Goal: Information Seeking & Learning: Learn about a topic

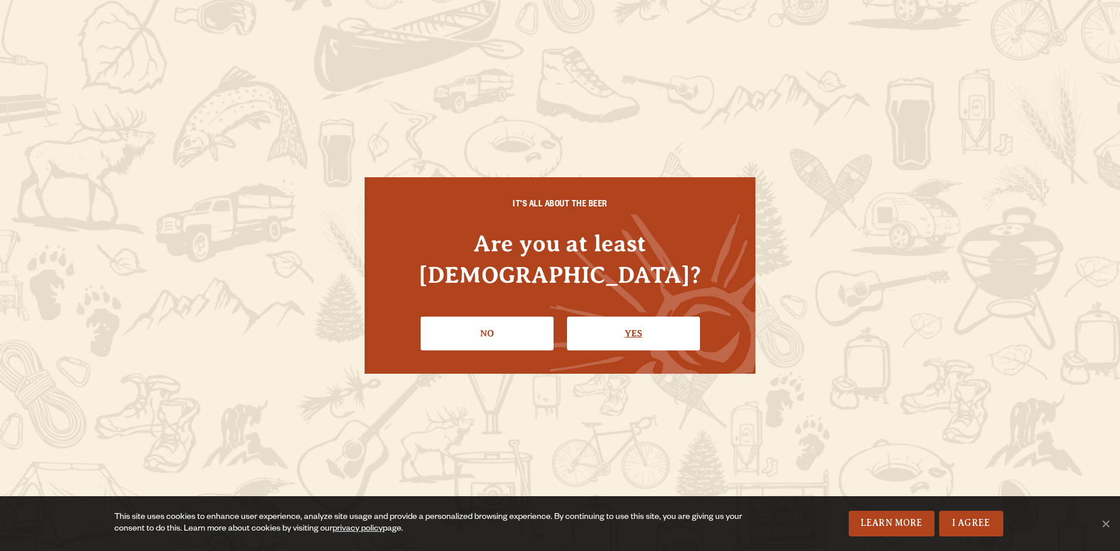
click at [627, 317] on link "Yes" at bounding box center [633, 334] width 133 height 34
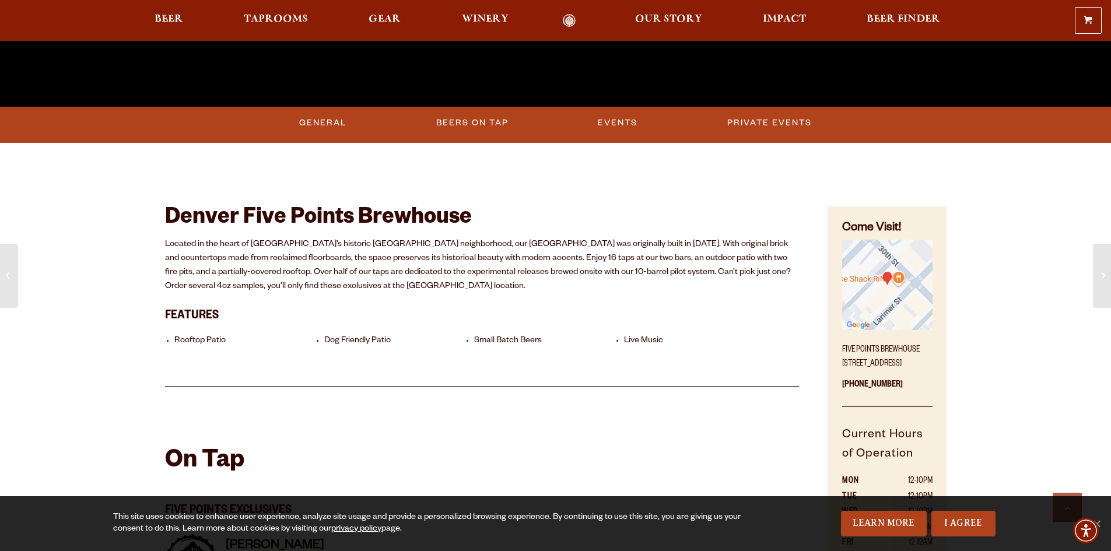
scroll to position [525, 0]
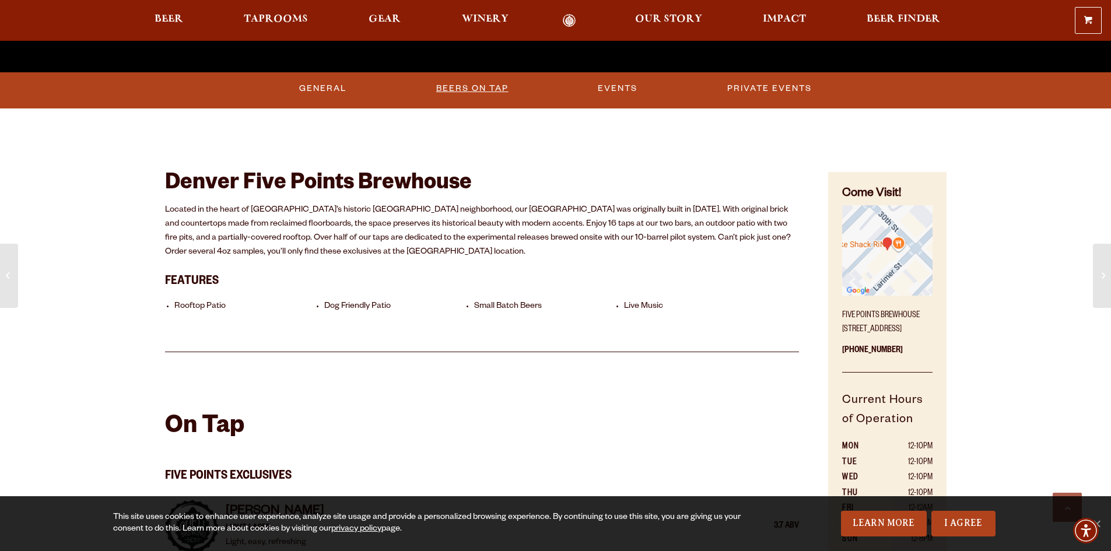
click at [473, 91] on link "Beers on Tap" at bounding box center [473, 88] width 82 height 27
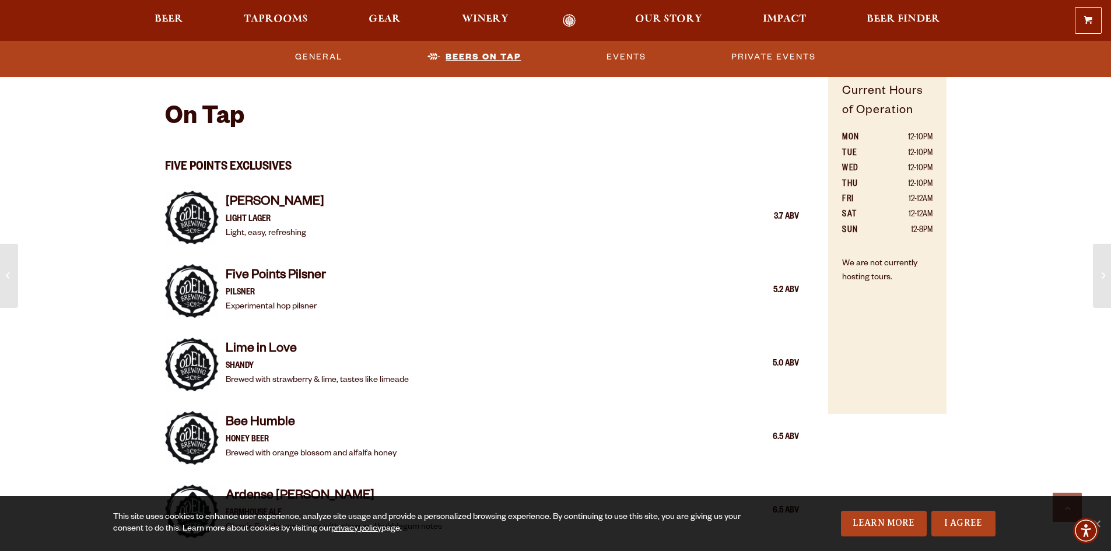
scroll to position [837, 0]
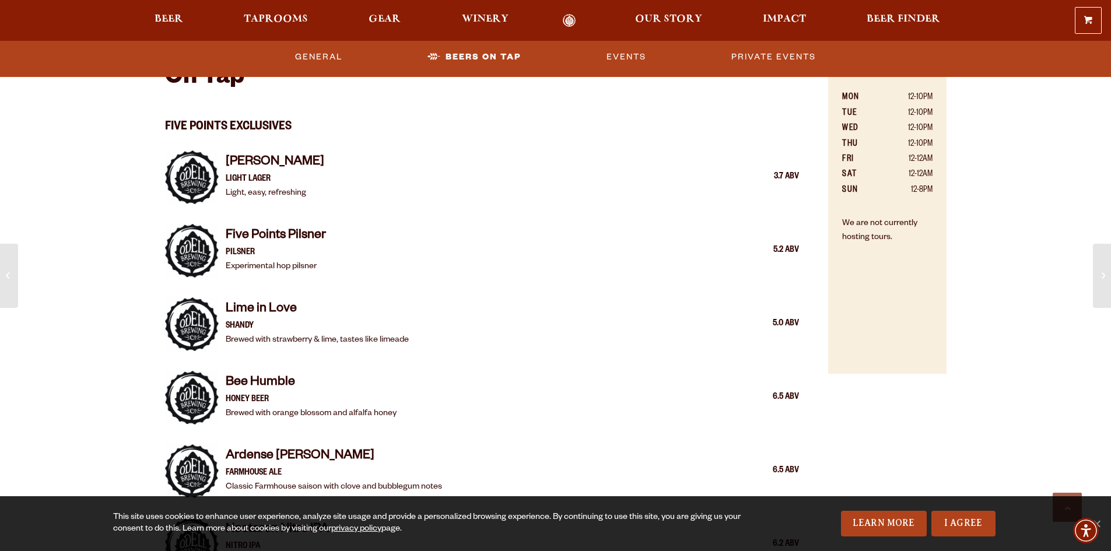
scroll to position [895, 0]
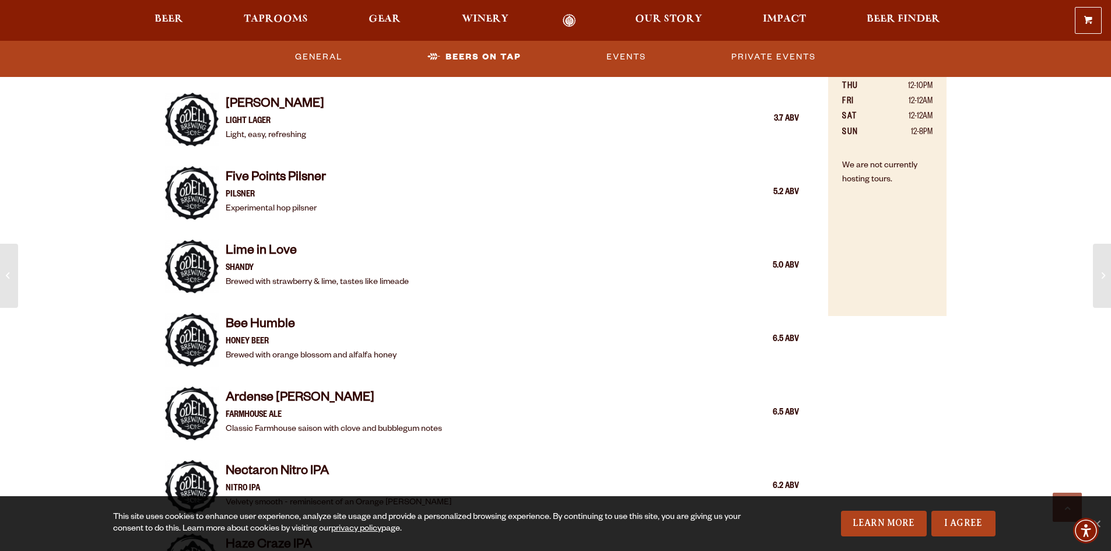
scroll to position [953, 0]
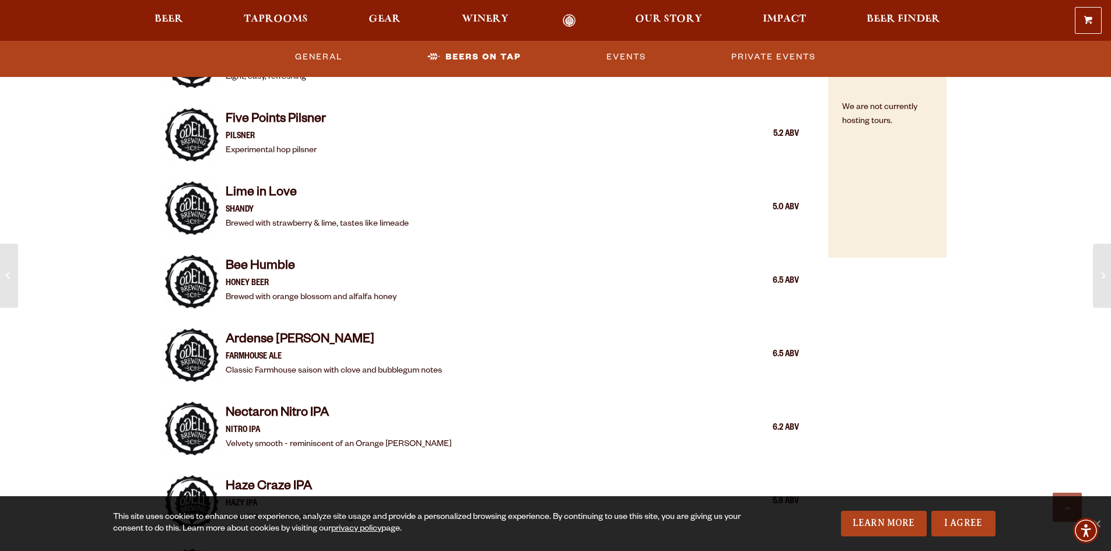
scroll to position [1012, 0]
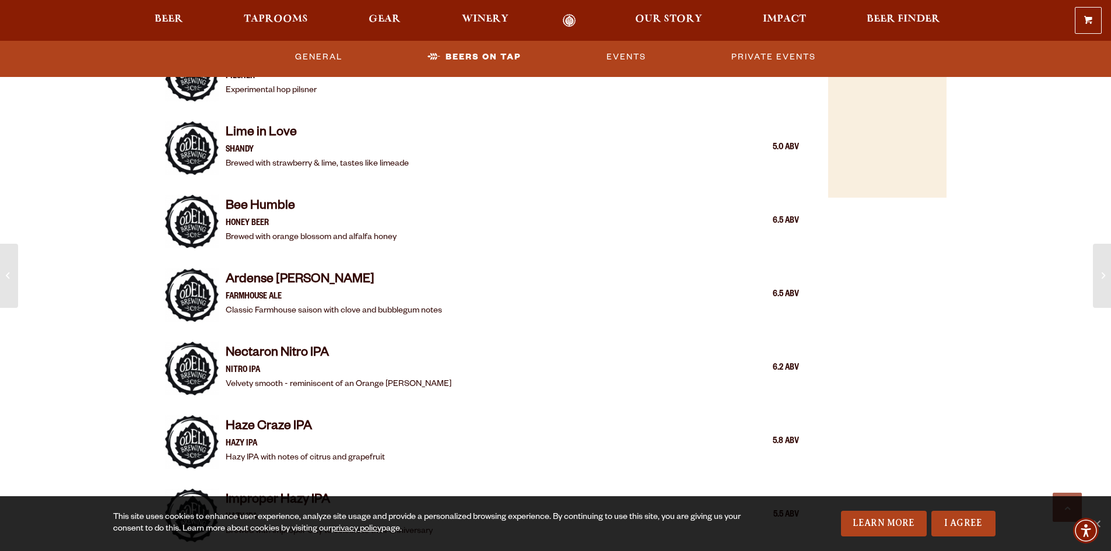
scroll to position [1070, 0]
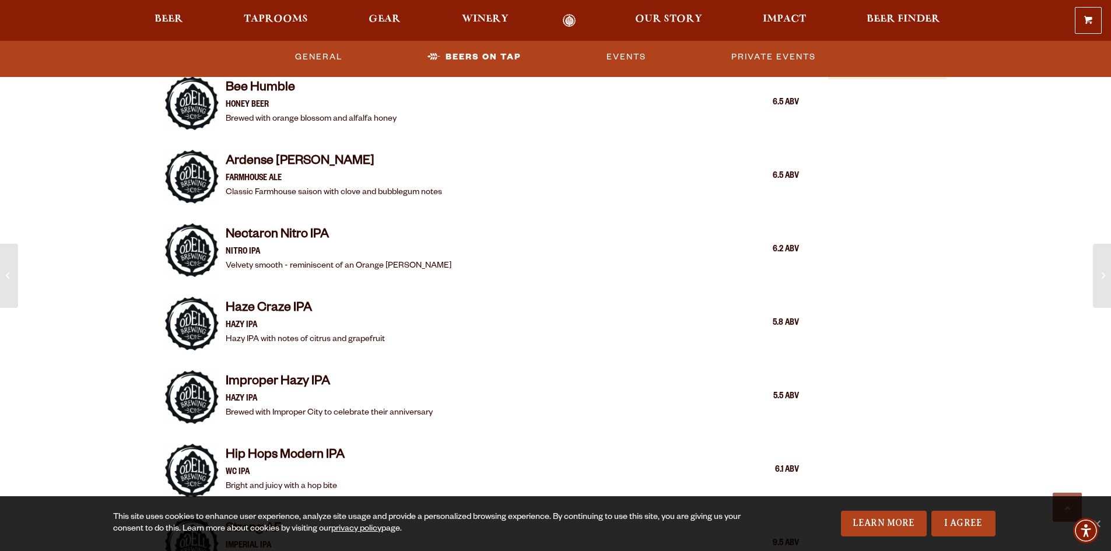
scroll to position [1187, 0]
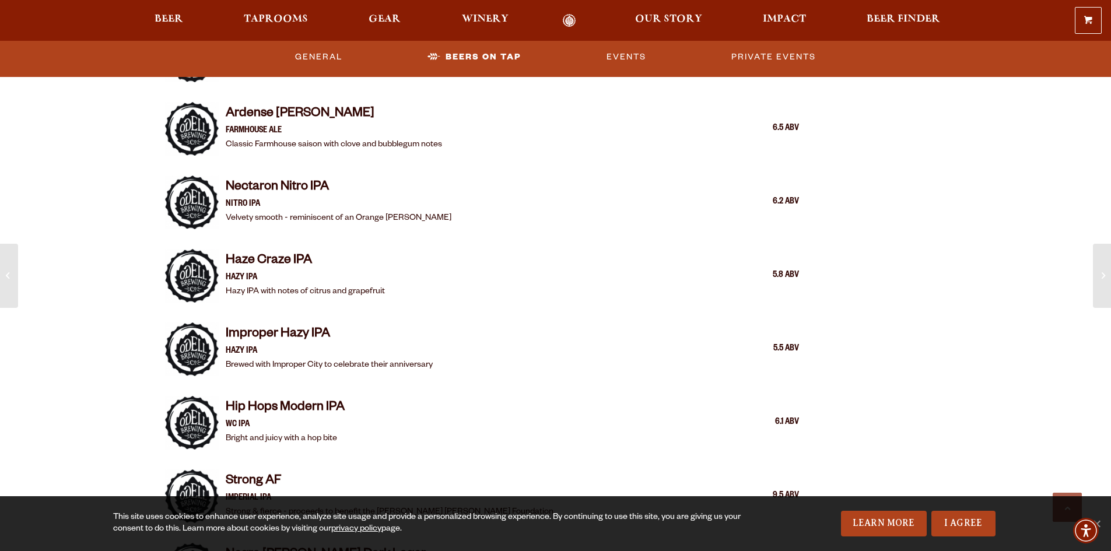
scroll to position [1245, 0]
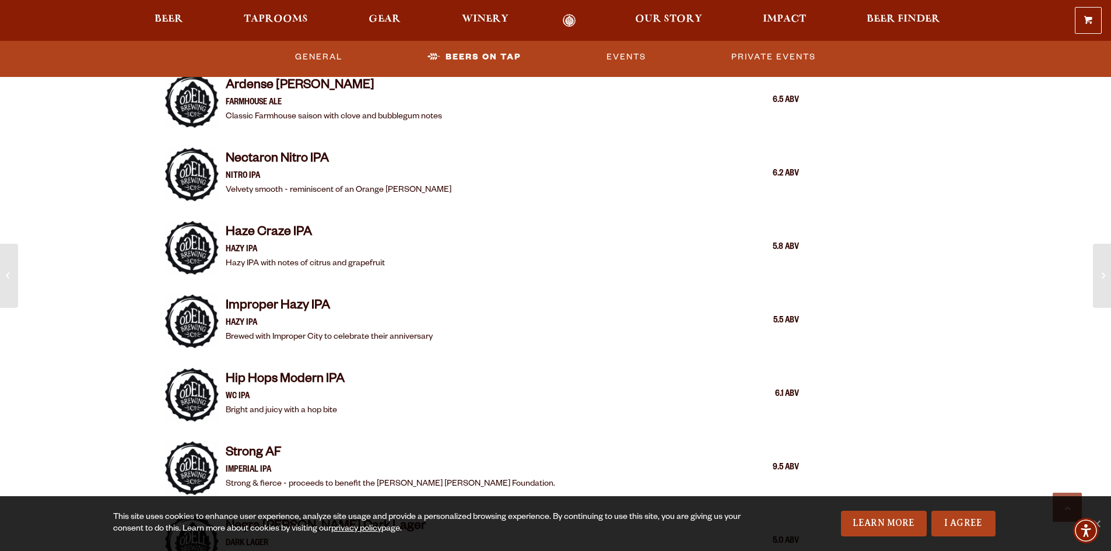
click at [973, 523] on link "I Agree" at bounding box center [964, 524] width 64 height 26
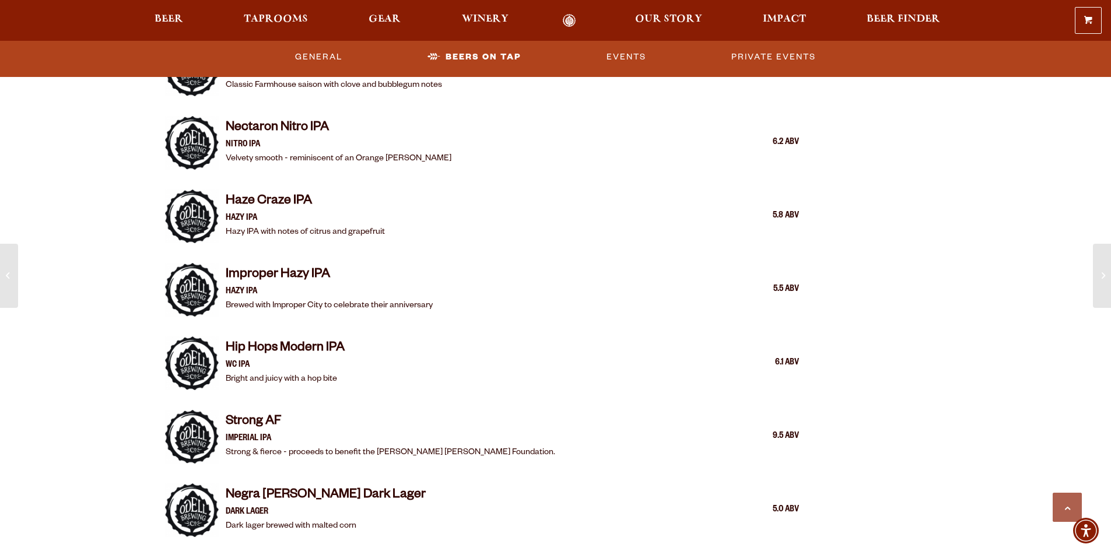
scroll to position [1303, 0]
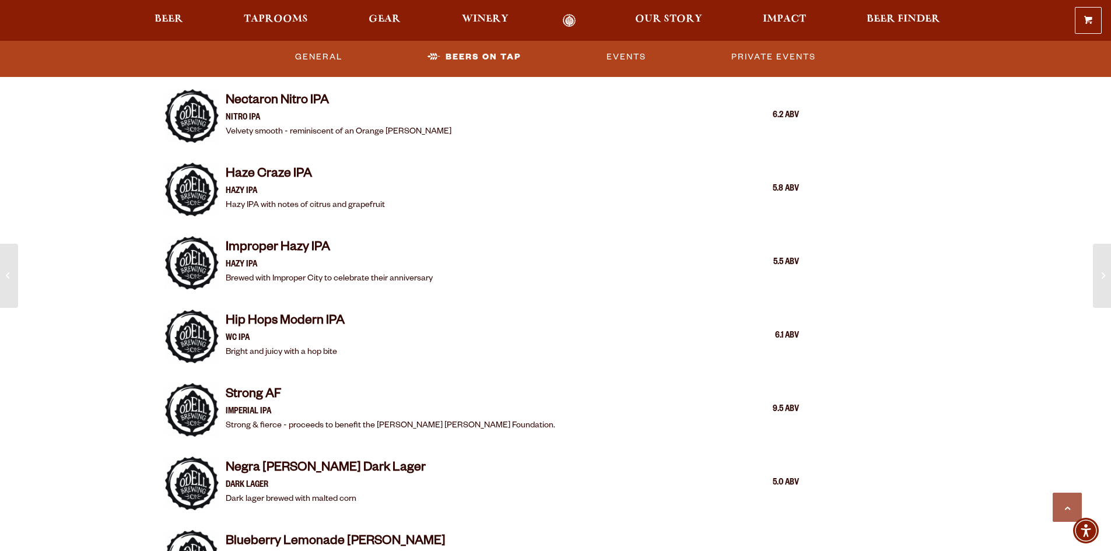
click at [123, 232] on div "Our First Denver Brewhouse Five Points Brewhouse Located on the corner of [GEOG…" at bounding box center [555, 562] width 1111 height 3731
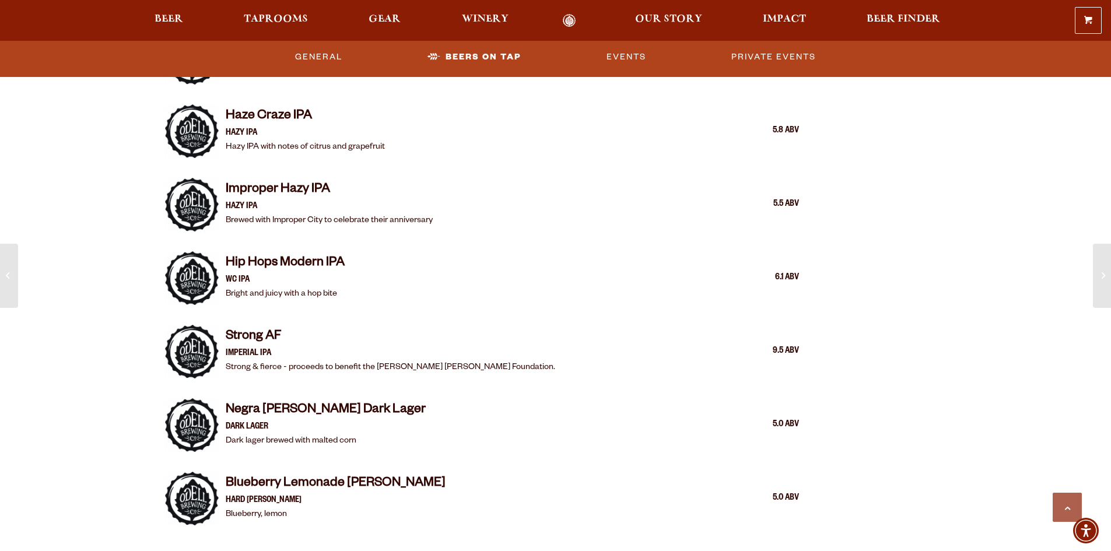
scroll to position [1420, 0]
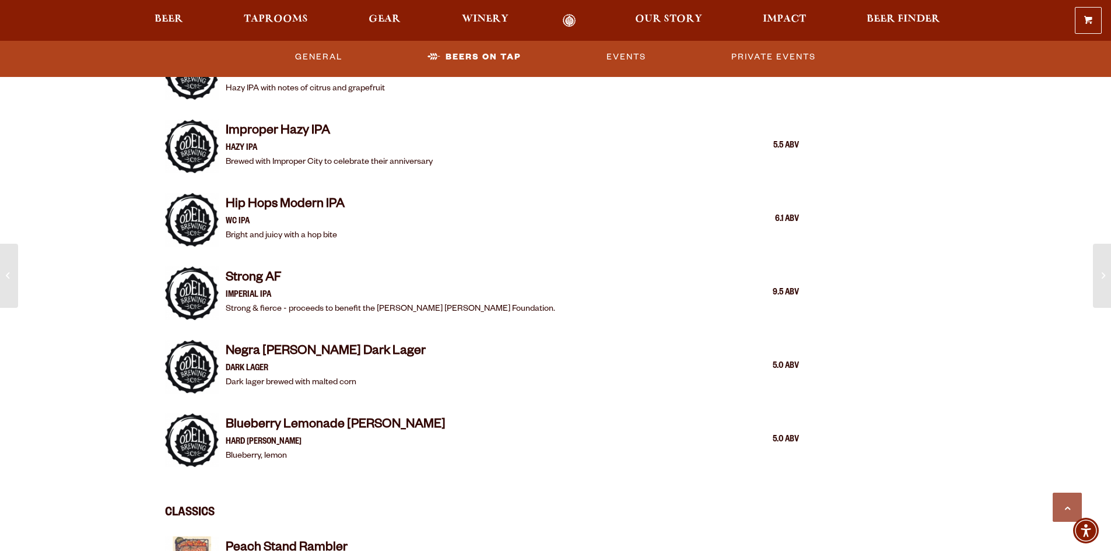
click at [123, 232] on div "Our First Denver Brewhouse Five Points Brewhouse Located on the corner of [GEOG…" at bounding box center [555, 445] width 1111 height 3731
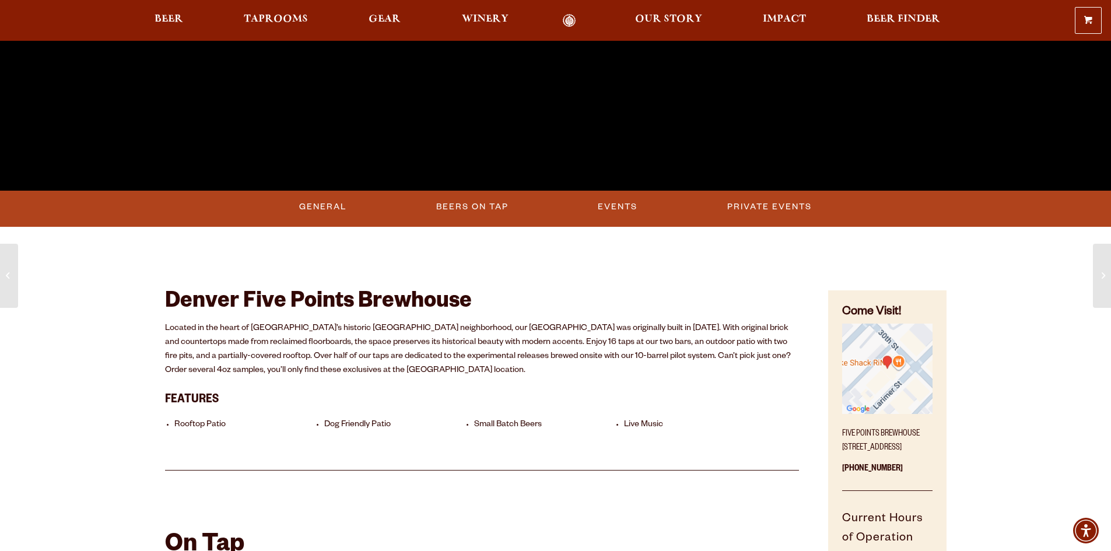
scroll to position [603, 0]
